Goal: Information Seeking & Learning: Check status

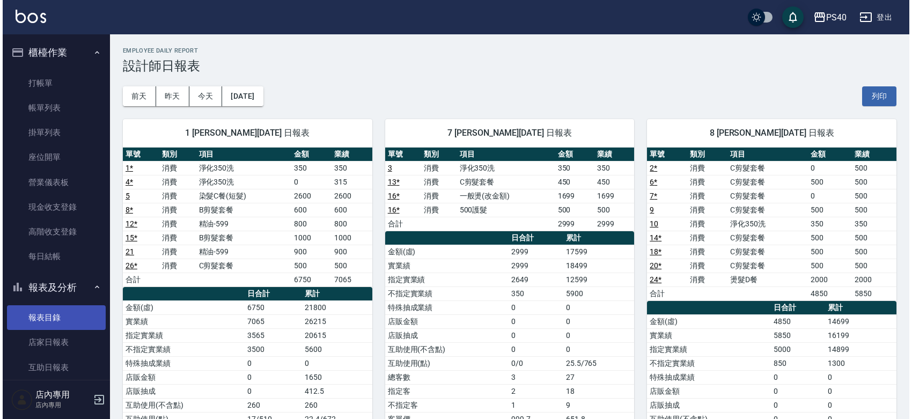
scroll to position [156, 0]
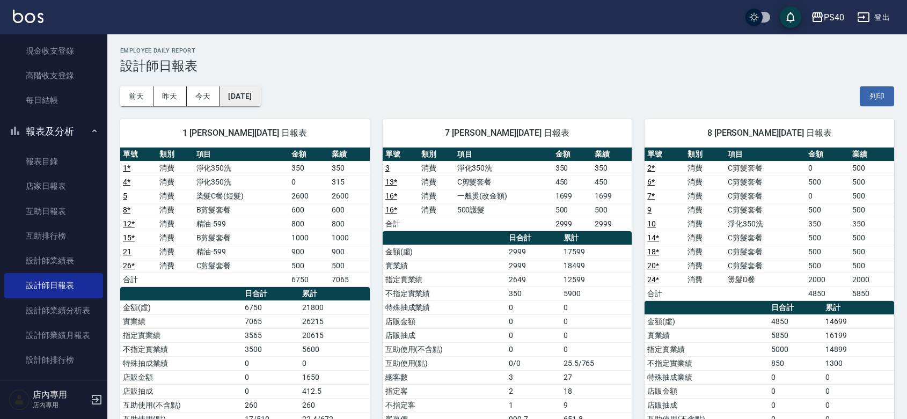
click at [247, 95] on button "[DATE]" at bounding box center [239, 96] width 41 height 20
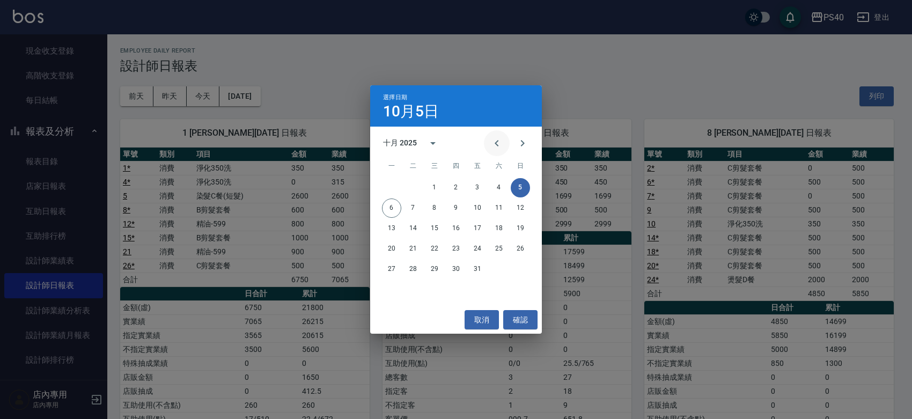
click at [492, 146] on icon "Previous month" at bounding box center [496, 143] width 13 height 13
click at [414, 270] on button "30" at bounding box center [413, 269] width 19 height 19
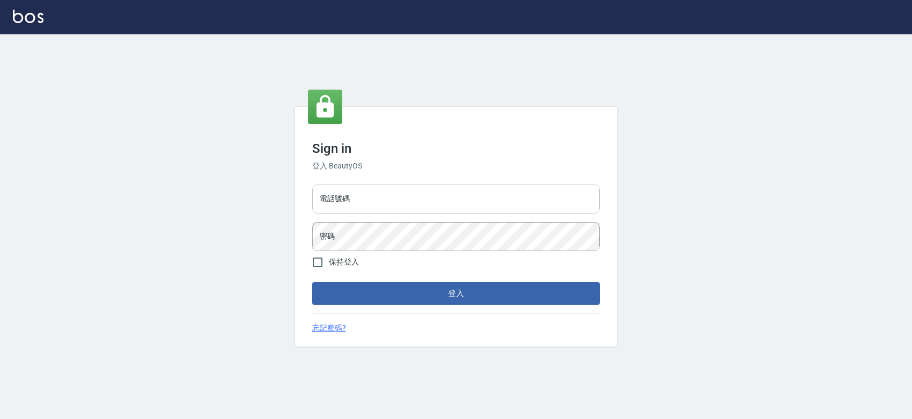
click at [414, 202] on input "電話號碼" at bounding box center [456, 199] width 288 height 29
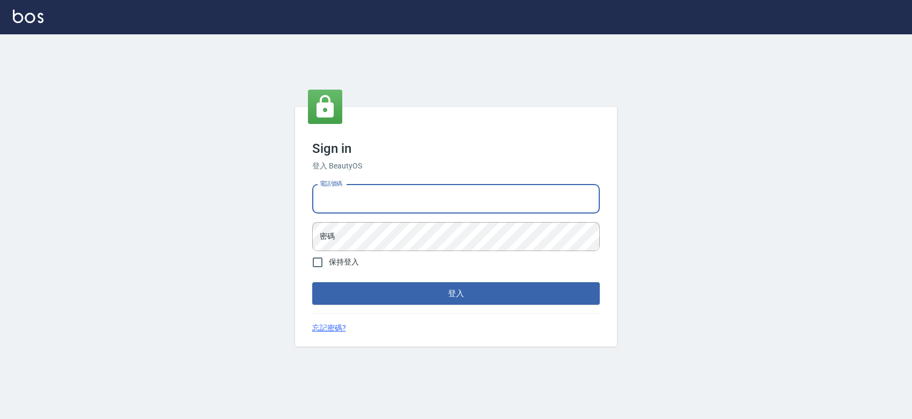
type input "0427061917"
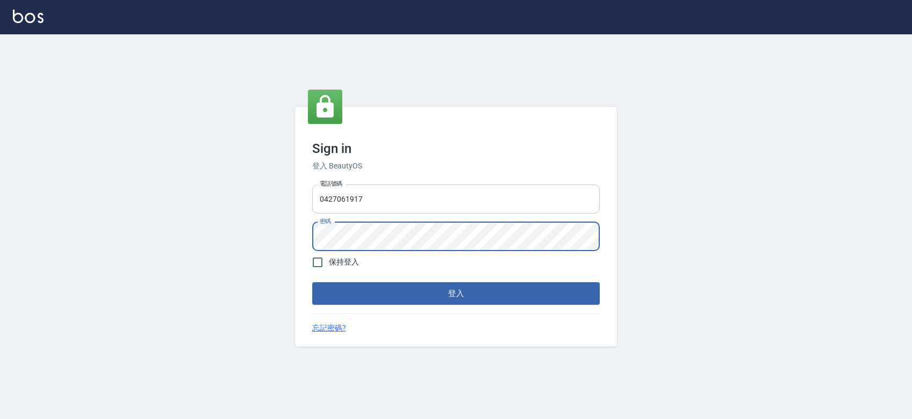
click at [312, 282] on button "登入" at bounding box center [456, 293] width 288 height 23
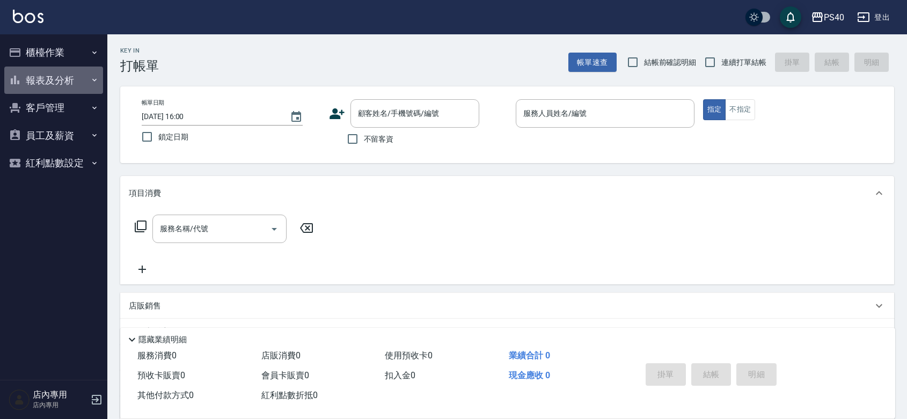
click at [78, 87] on button "報表及分析" at bounding box center [53, 81] width 99 height 28
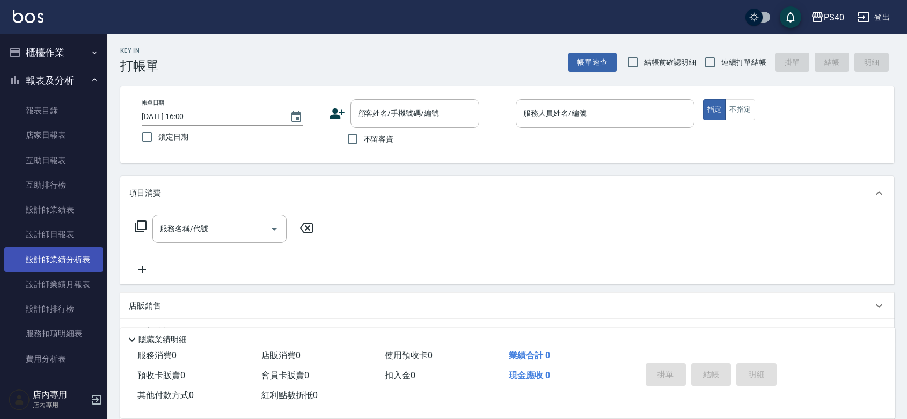
click at [65, 259] on link "設計師業績分析表" at bounding box center [53, 259] width 99 height 25
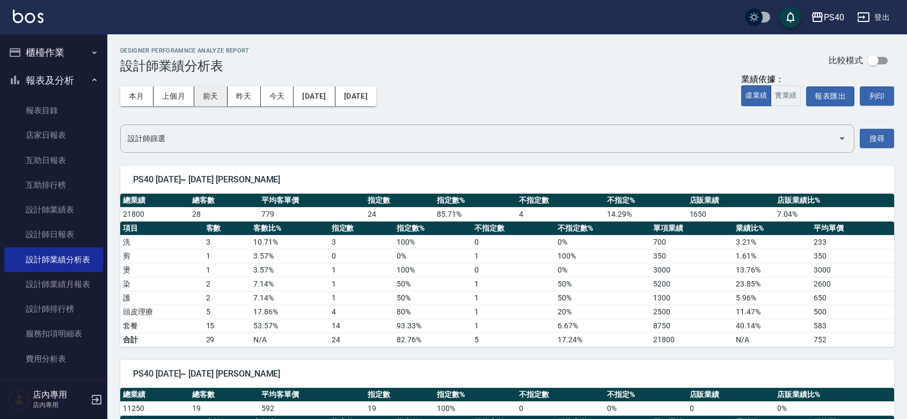
click at [171, 95] on button "上個月" at bounding box center [173, 96] width 41 height 20
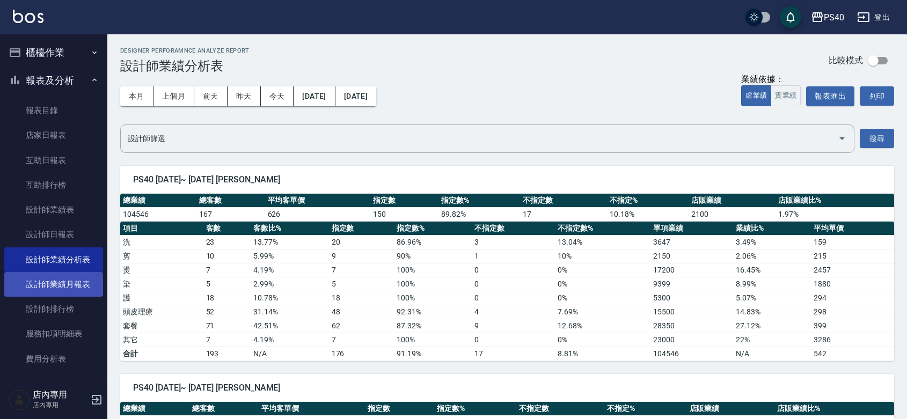
click at [62, 280] on link "設計師業績月報表" at bounding box center [53, 284] width 99 height 25
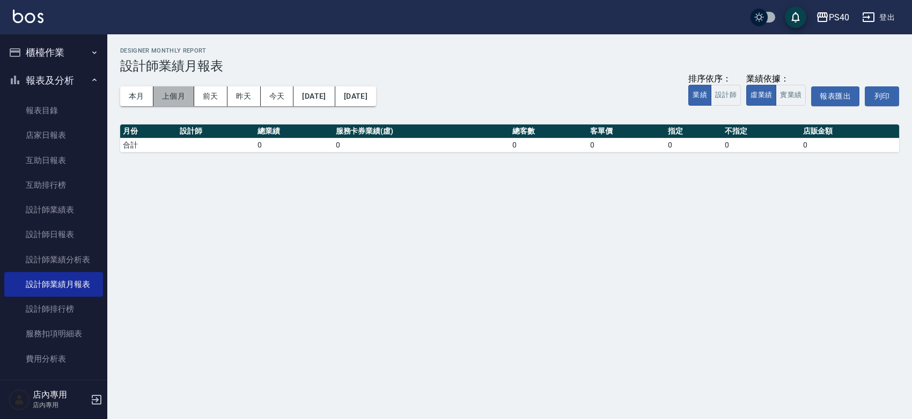
click at [175, 94] on button "上個月" at bounding box center [173, 96] width 41 height 20
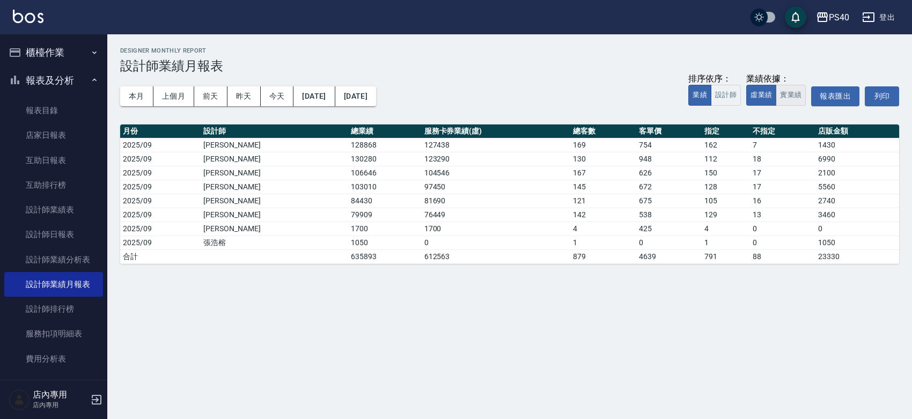
click at [782, 105] on button "實業績" at bounding box center [791, 95] width 30 height 21
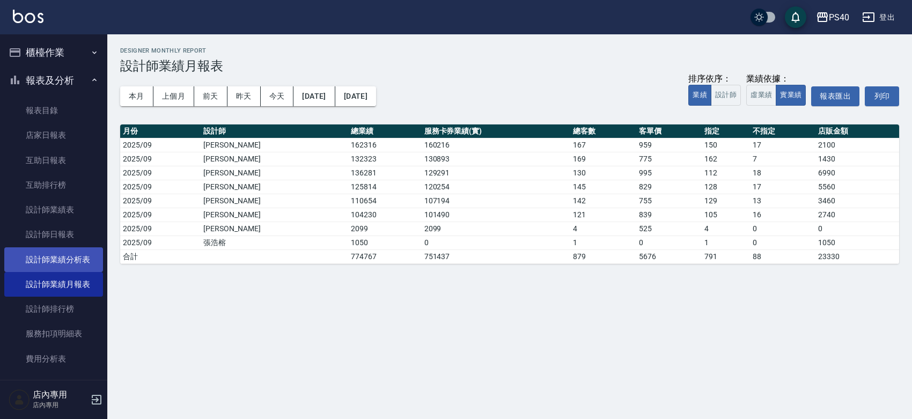
click at [70, 253] on link "設計師業績分析表" at bounding box center [53, 259] width 99 height 25
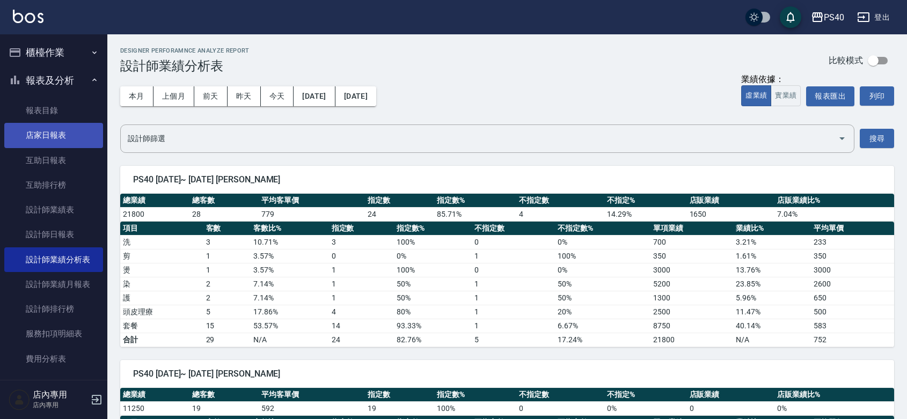
click at [63, 137] on link "店家日報表" at bounding box center [53, 135] width 99 height 25
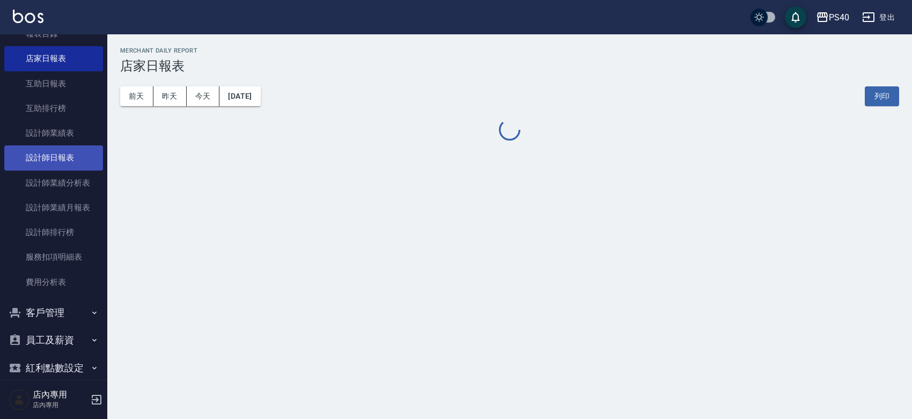
scroll to position [108, 0]
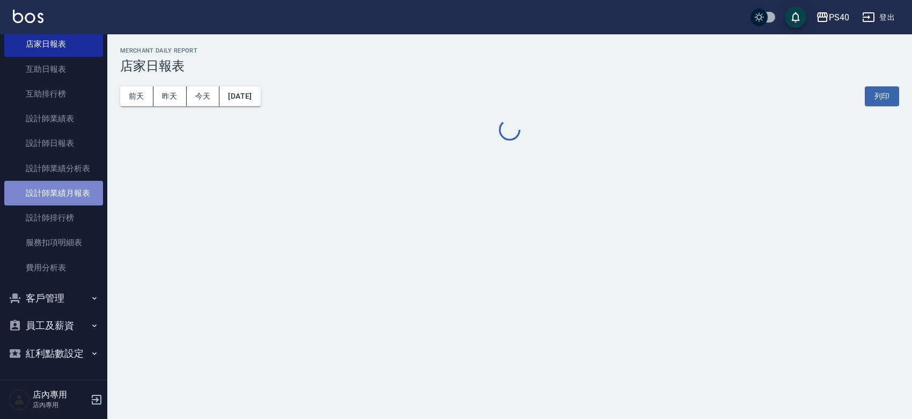
click at [76, 181] on link "設計師業績月報表" at bounding box center [53, 193] width 99 height 25
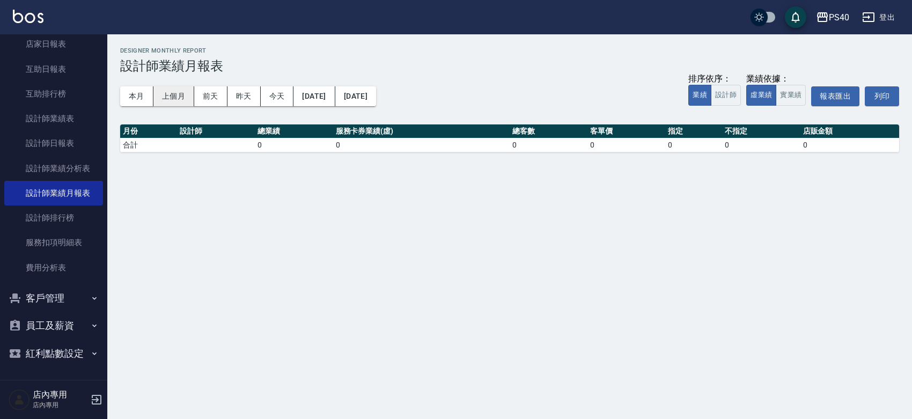
click at [178, 87] on button "上個月" at bounding box center [173, 96] width 41 height 20
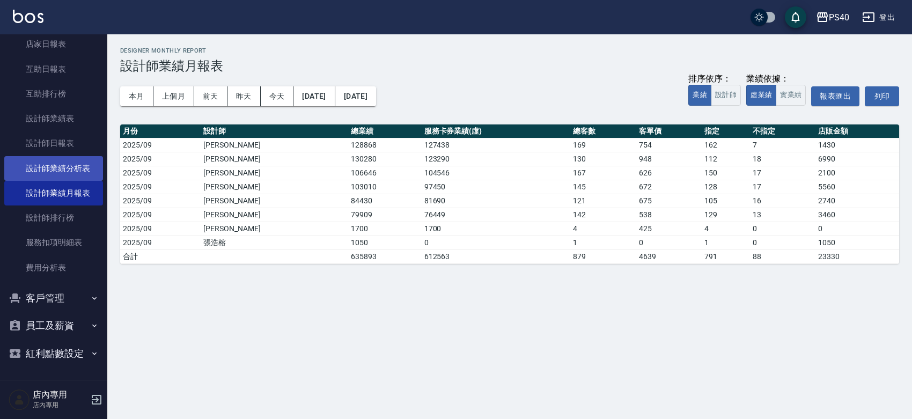
click at [33, 156] on link "設計師業績分析表" at bounding box center [53, 168] width 99 height 25
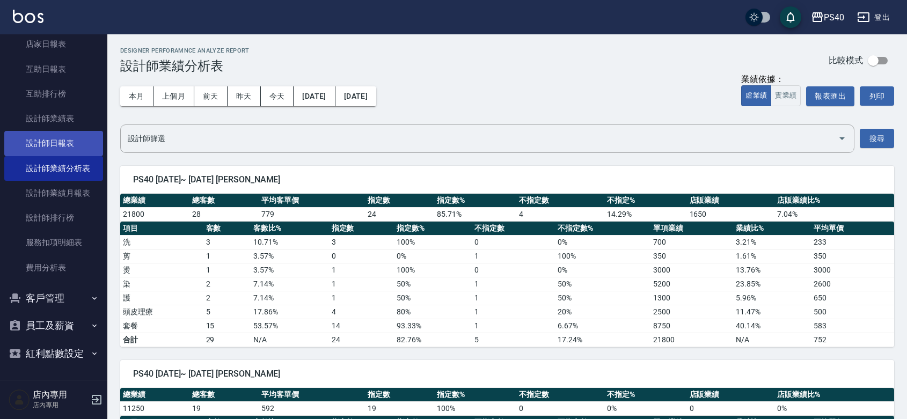
click at [58, 131] on link "設計師日報表" at bounding box center [53, 143] width 99 height 25
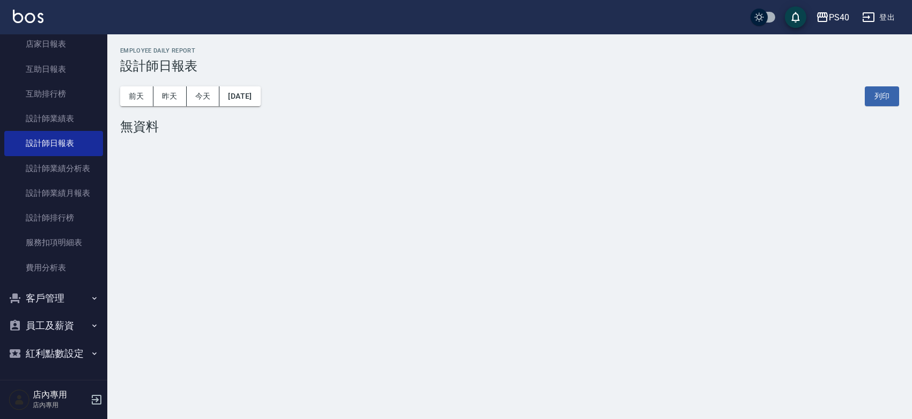
click at [256, 152] on div "PS40 2025-10-06 設計師日報表 列印時間： 2025-10-06-16:02 Employee Daily Report 設計師日報表 前天 昨…" at bounding box center [456, 209] width 912 height 419
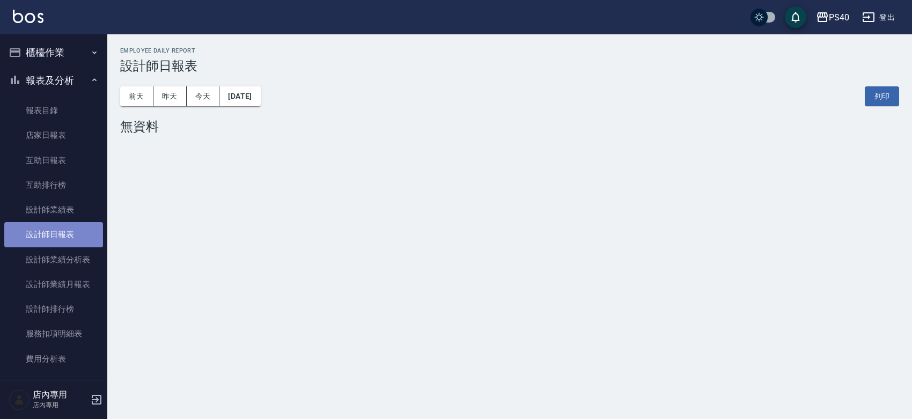
click at [59, 236] on link "設計師日報表" at bounding box center [53, 234] width 99 height 25
click at [260, 94] on button "2025/10/06" at bounding box center [239, 96] width 41 height 20
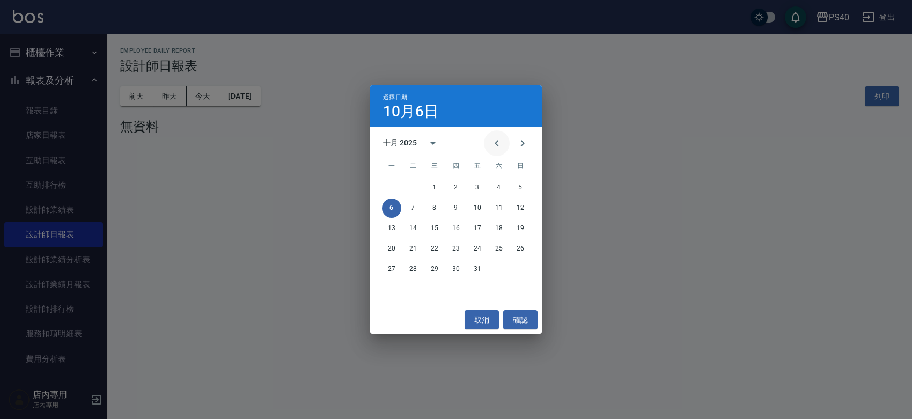
click at [497, 143] on icon "Previous month" at bounding box center [496, 143] width 13 height 13
click at [417, 266] on button "30" at bounding box center [413, 269] width 19 height 19
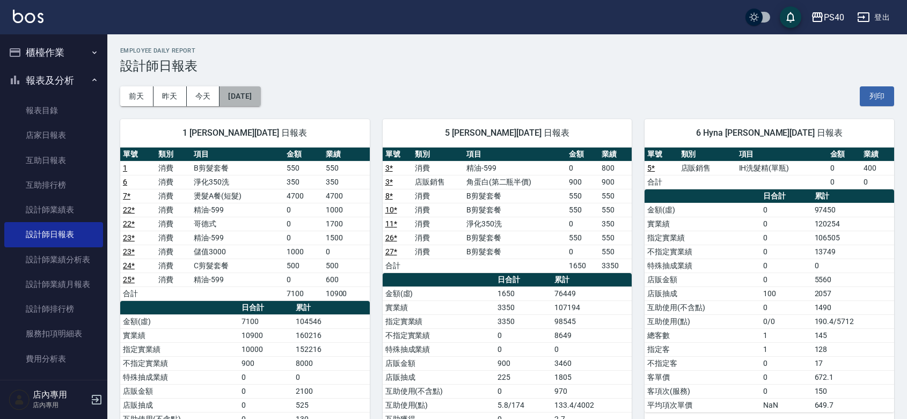
click at [255, 92] on button "[DATE]" at bounding box center [239, 96] width 41 height 20
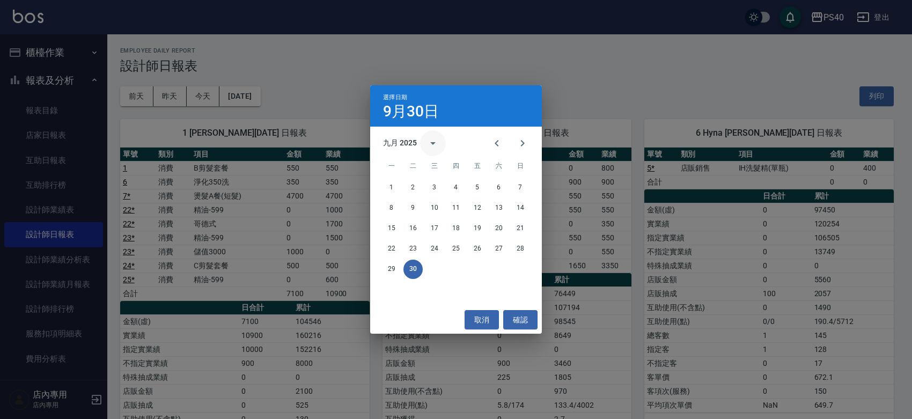
click at [433, 144] on icon "calendar view is open, switch to year view" at bounding box center [432, 143] width 5 height 3
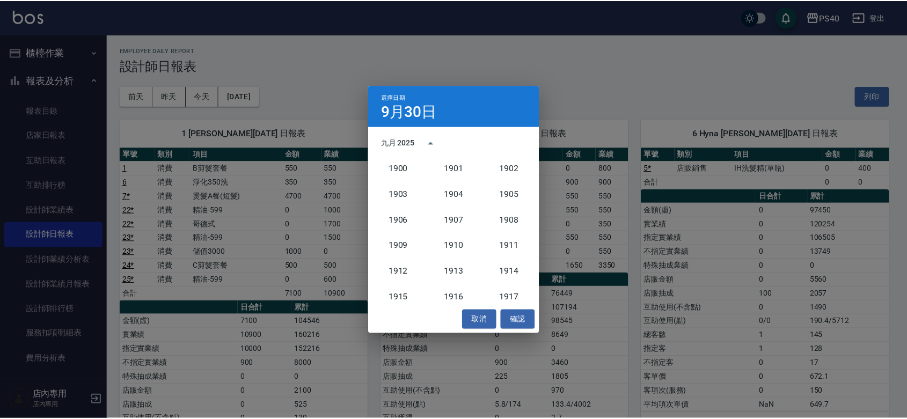
scroll to position [993, 0]
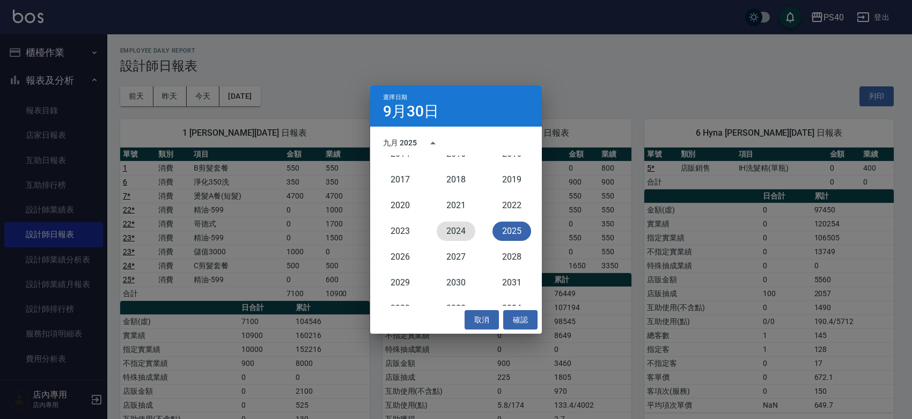
click at [459, 230] on button "2024" at bounding box center [456, 231] width 39 height 19
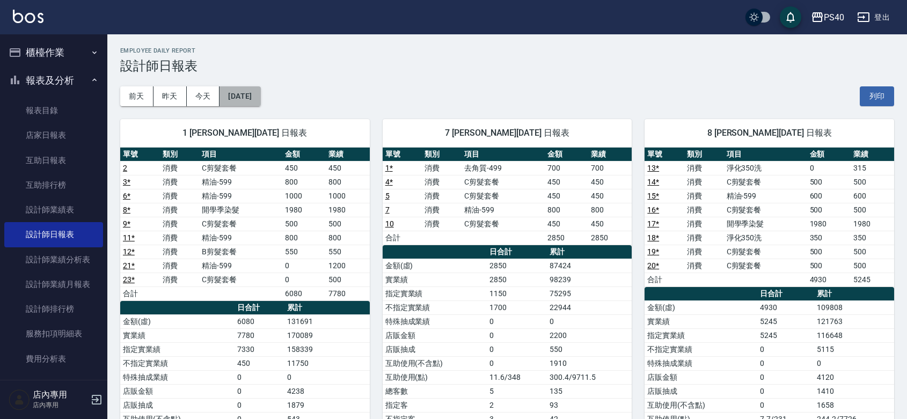
click at [260, 92] on button "2024/09/30" at bounding box center [239, 96] width 41 height 20
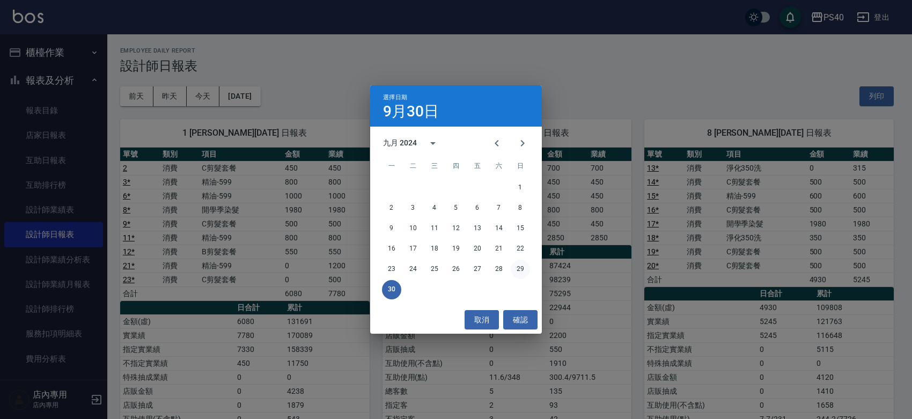
click at [524, 274] on button "29" at bounding box center [520, 269] width 19 height 19
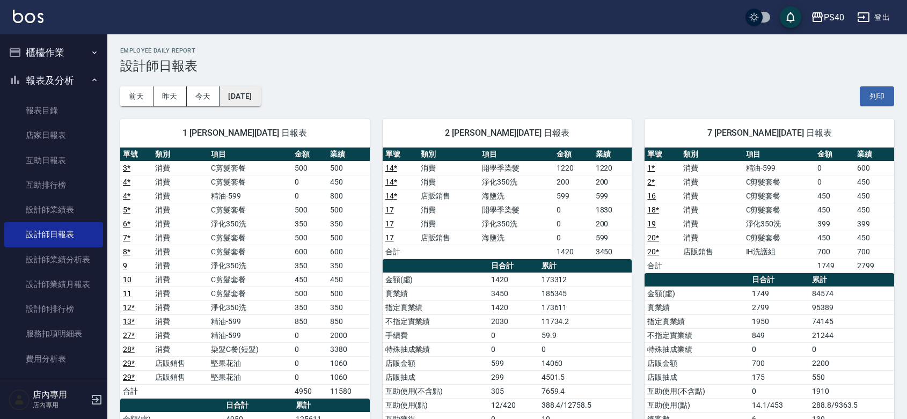
click at [259, 100] on button "2024/09/29" at bounding box center [239, 96] width 41 height 20
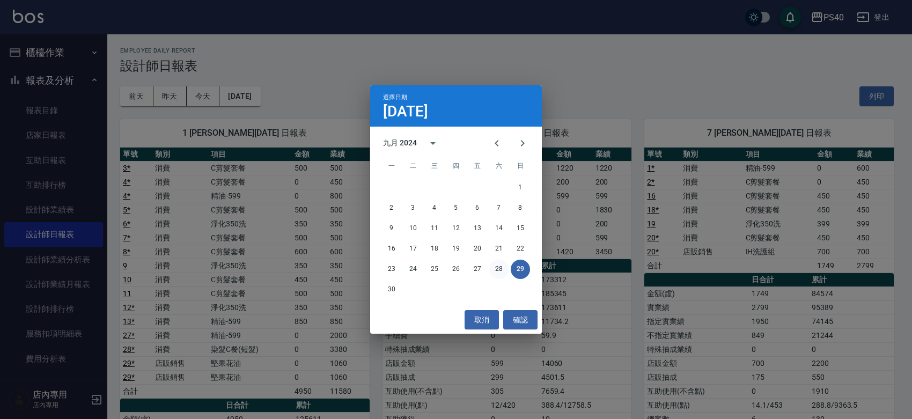
click at [498, 274] on button "28" at bounding box center [498, 269] width 19 height 19
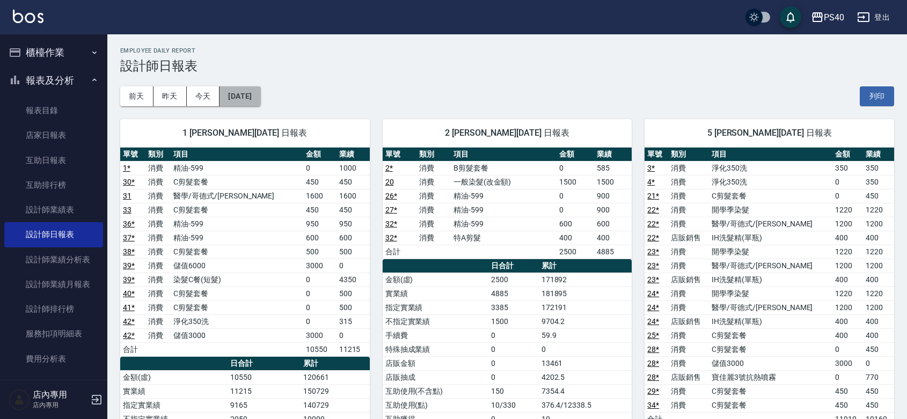
click at [247, 89] on button "2024/09/28" at bounding box center [239, 96] width 41 height 20
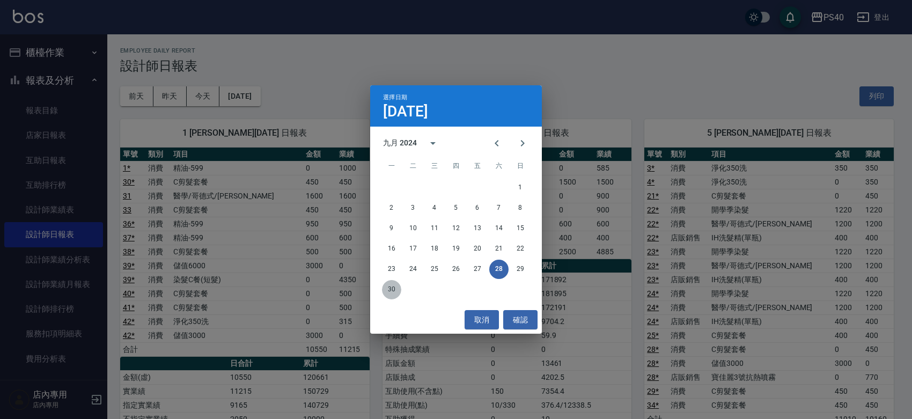
click at [395, 285] on button "30" at bounding box center [391, 289] width 19 height 19
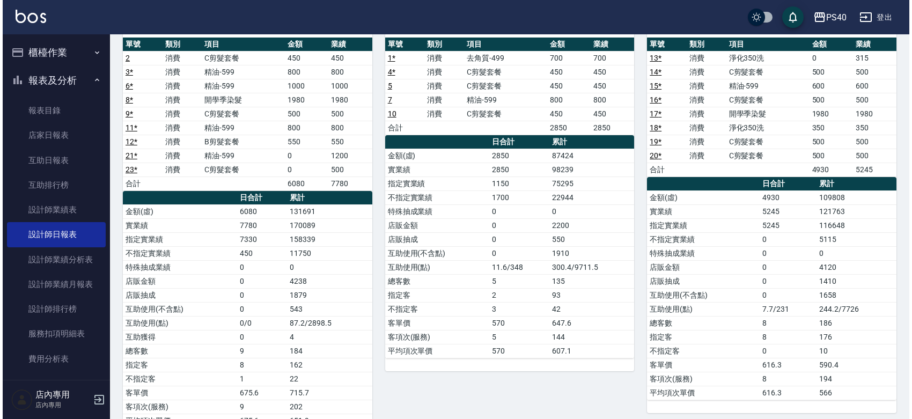
scroll to position [148, 0]
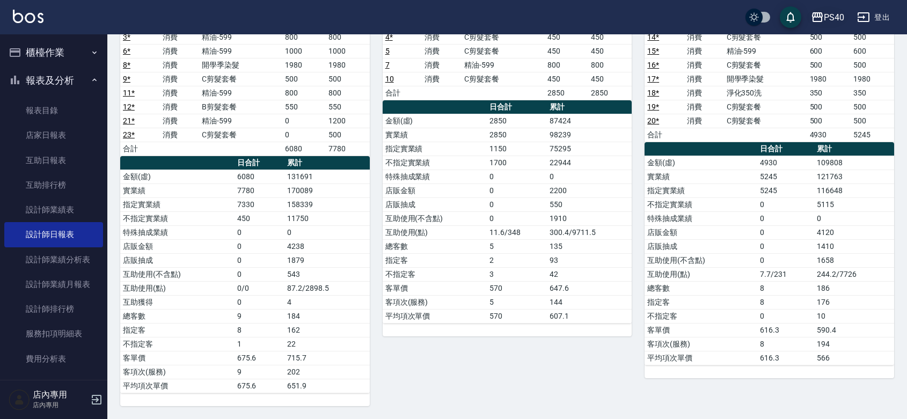
click at [820, 15] on icon "button" at bounding box center [817, 17] width 13 height 13
